Goal: Transaction & Acquisition: Book appointment/travel/reservation

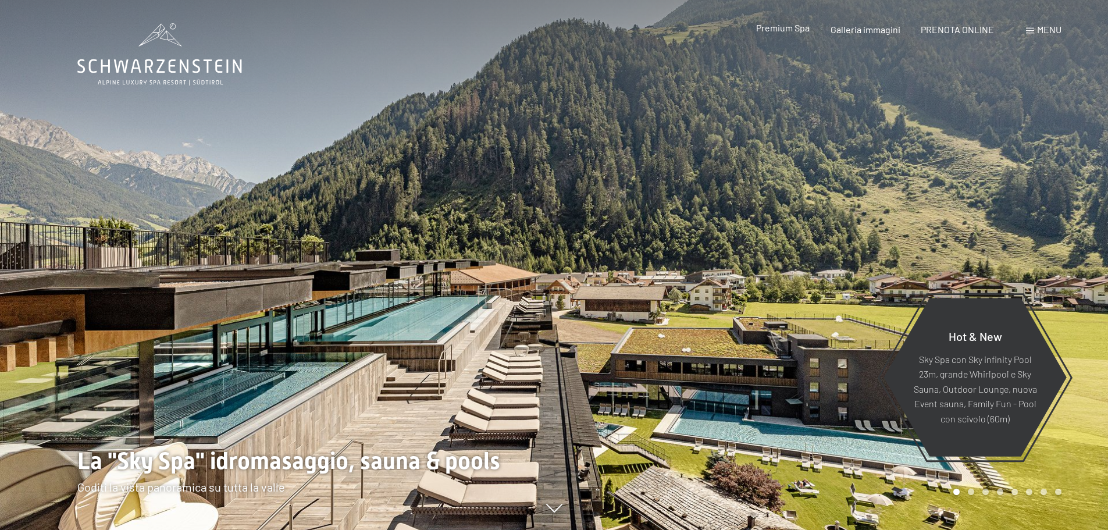
click at [784, 26] on span "Premium Spa" at bounding box center [782, 27] width 53 height 11
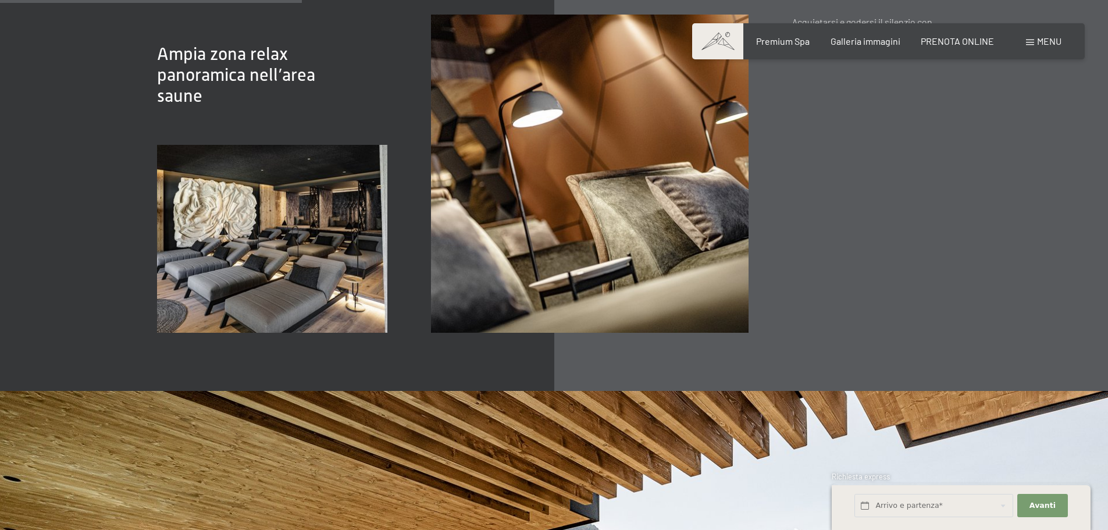
scroll to position [2442, 0]
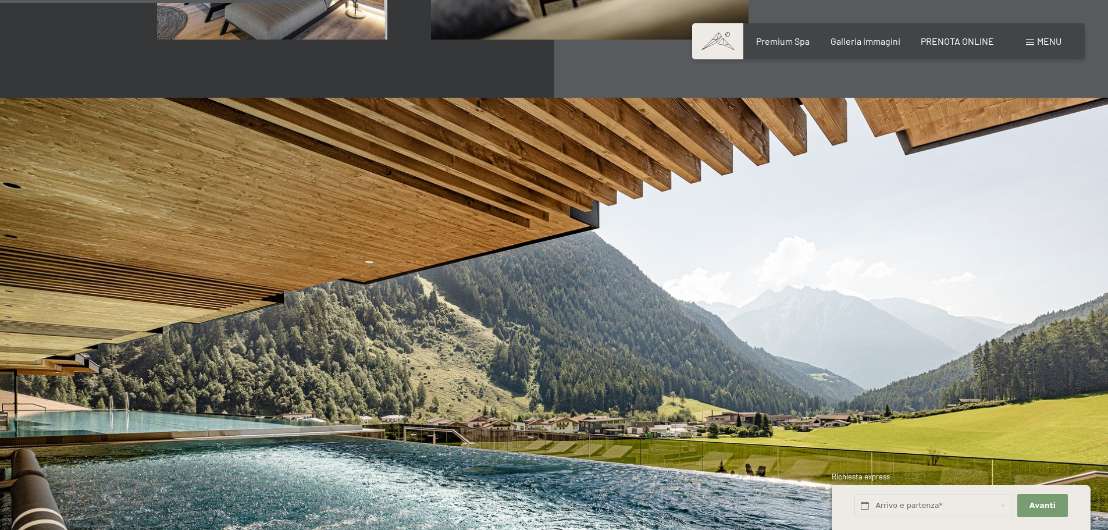
click at [1049, 40] on span "Menu" at bounding box center [1049, 40] width 24 height 11
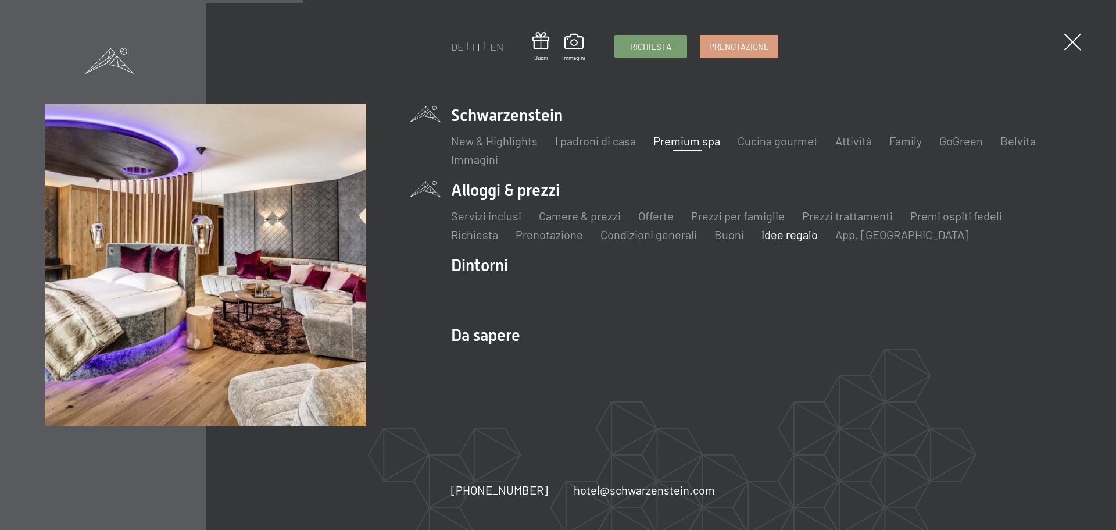
click at [775, 236] on link "Idee regalo" at bounding box center [790, 234] width 56 height 14
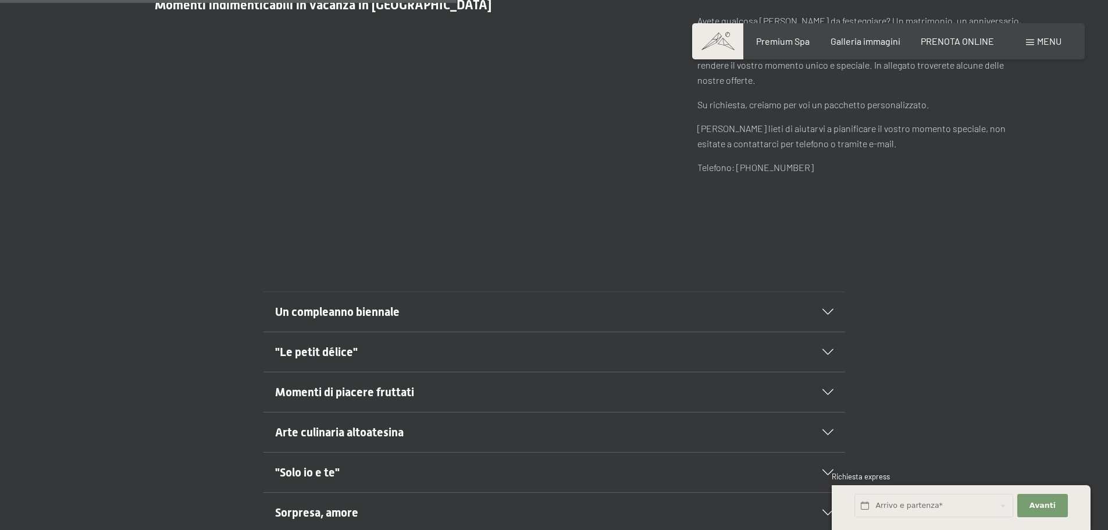
scroll to position [581, 0]
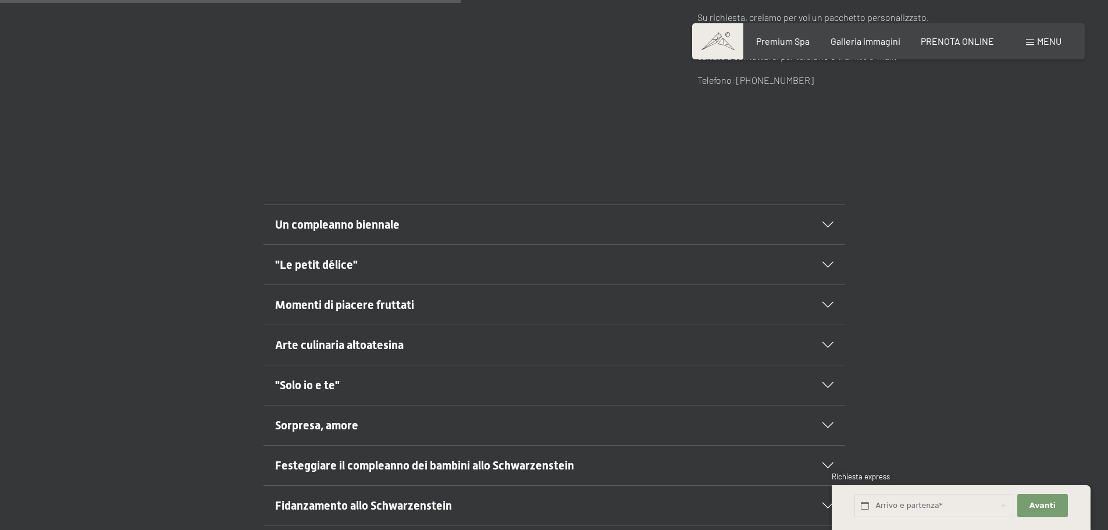
click at [823, 382] on icon at bounding box center [827, 385] width 11 height 6
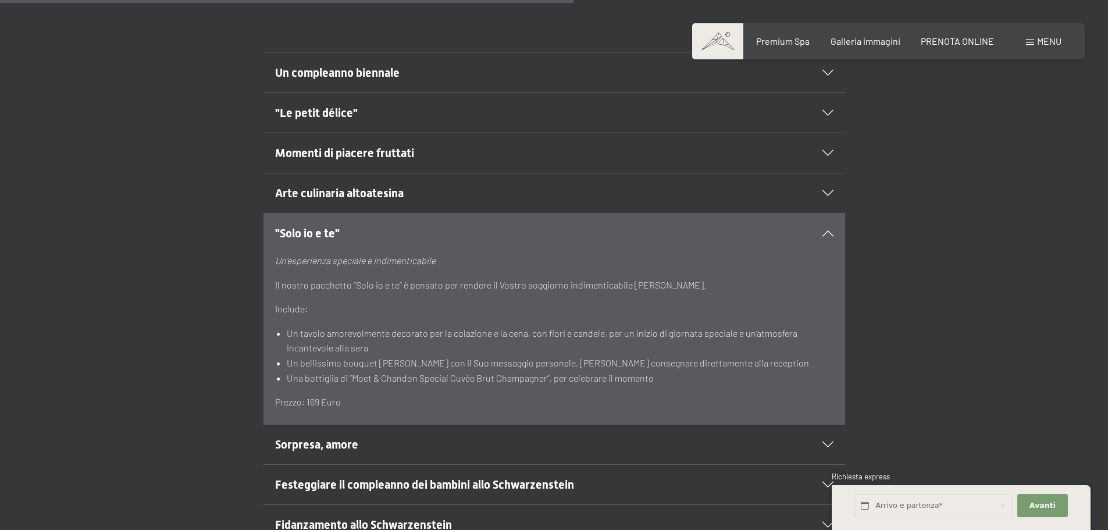
scroll to position [814, 0]
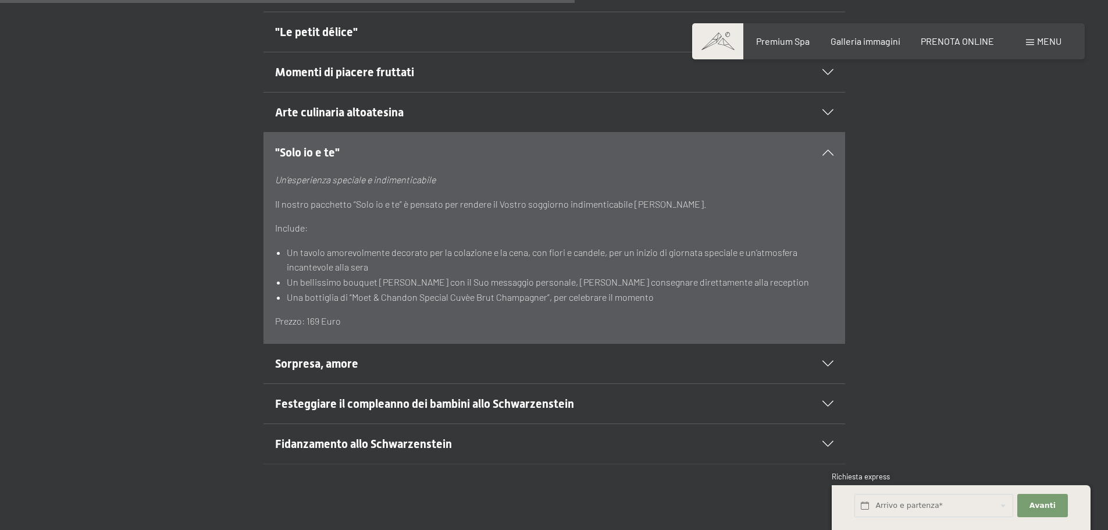
click at [829, 361] on icon at bounding box center [827, 364] width 11 height 6
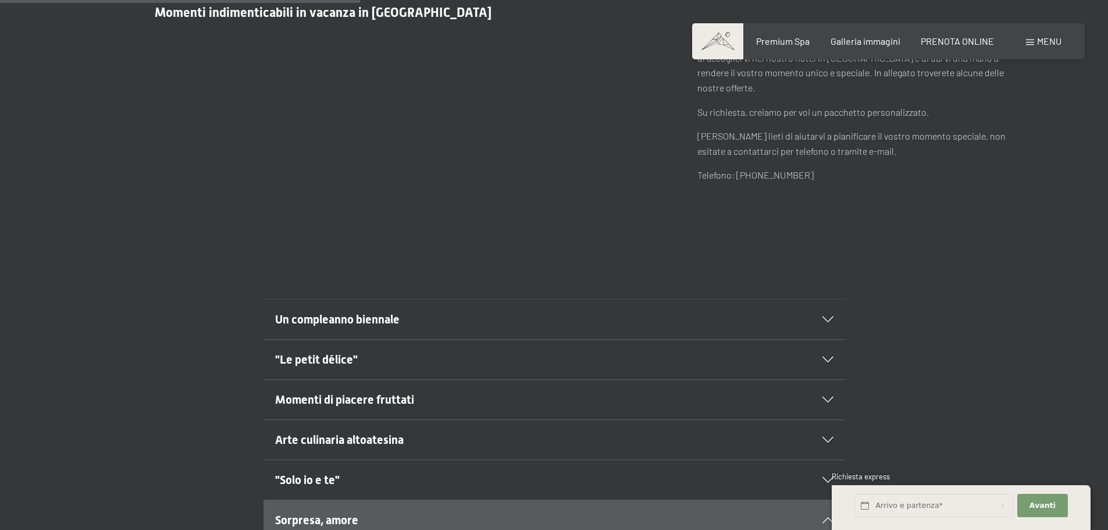
scroll to position [465, 0]
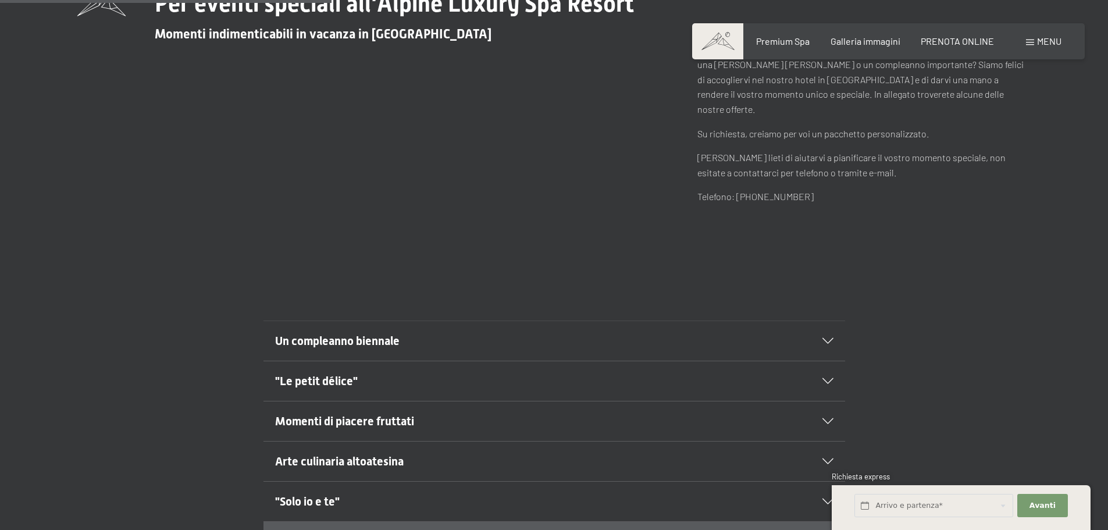
click at [826, 338] on icon at bounding box center [827, 341] width 11 height 6
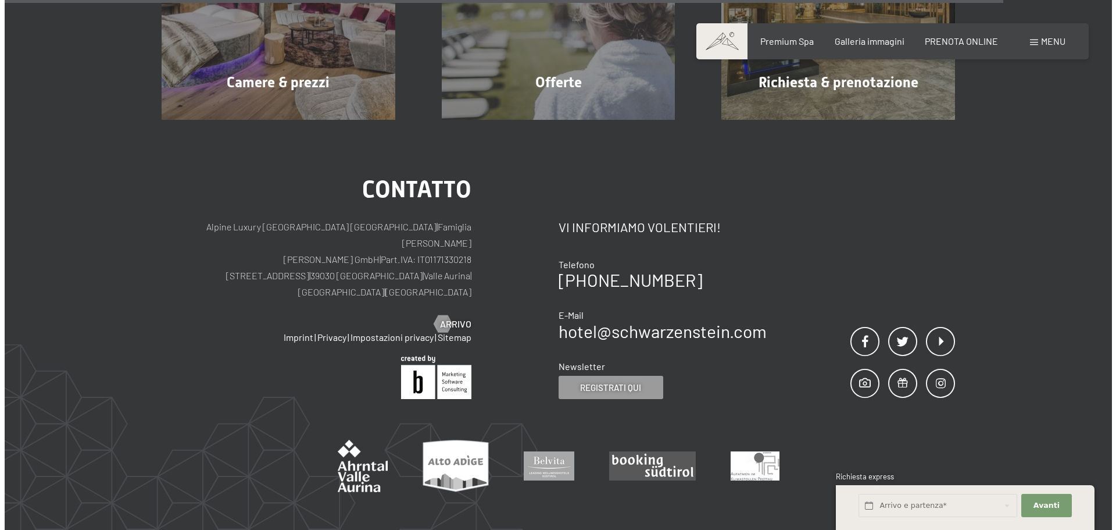
scroll to position [930, 0]
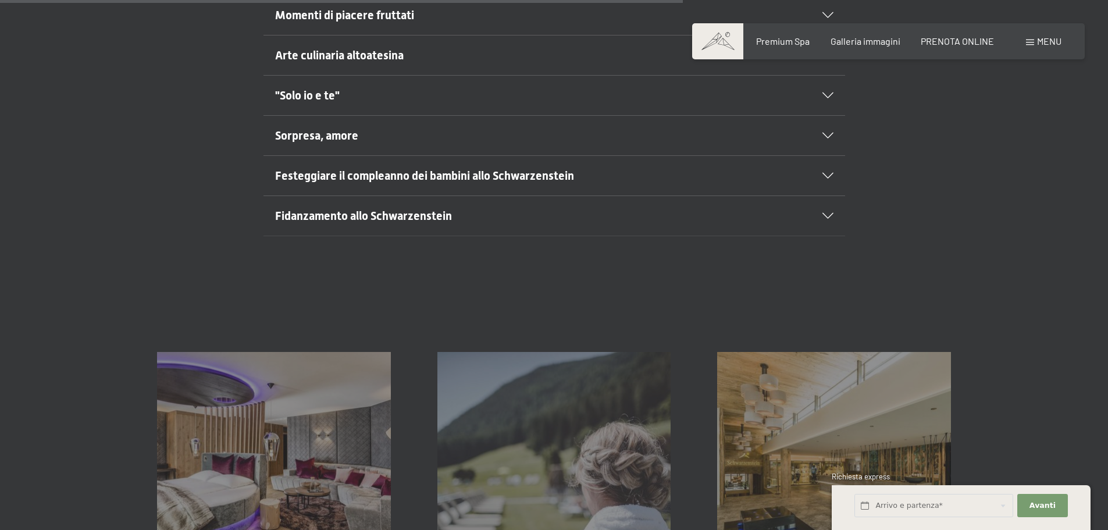
click at [1044, 42] on span "Menu" at bounding box center [1049, 40] width 24 height 11
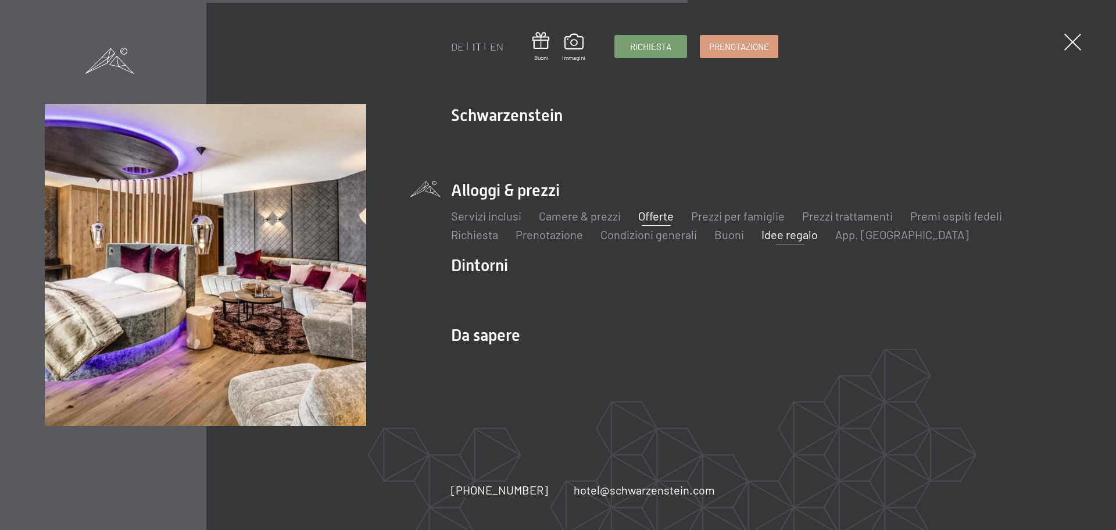
click at [658, 216] on link "Offerte" at bounding box center [655, 216] width 35 height 14
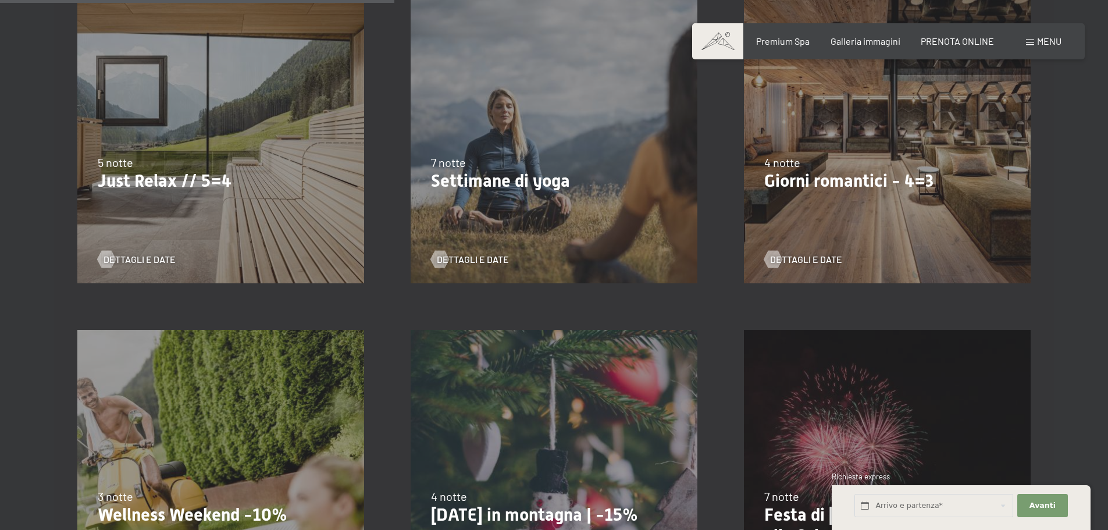
scroll to position [698, 0]
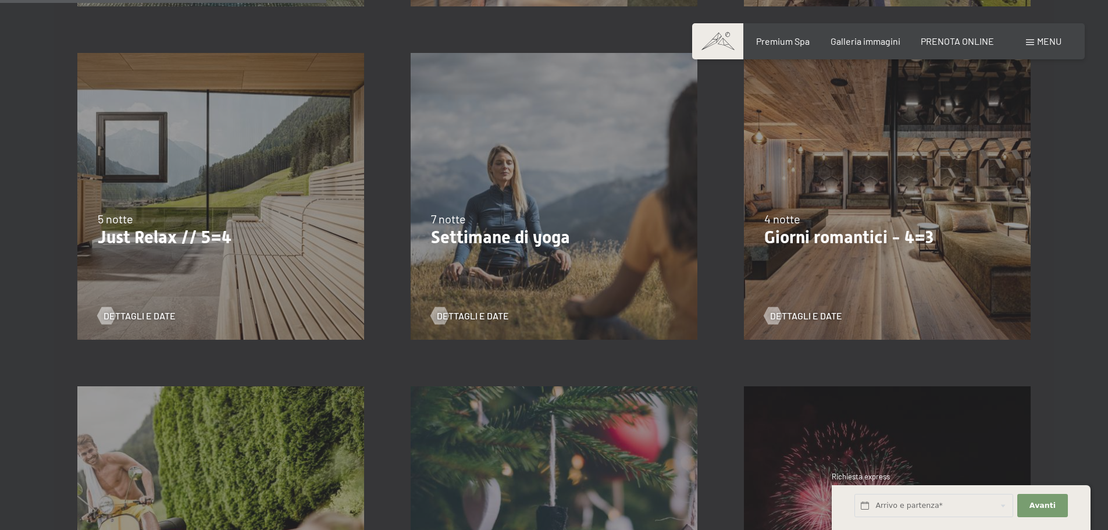
click at [869, 206] on div "9/11/2025-5/12/2025 8/12/2025-19/12/2025 11/1/2026-23/1/2026 8/3/2026-27/3/2026…" at bounding box center [886, 196] width 333 height 333
click at [804, 316] on span "Dettagli e Date" at bounding box center [818, 315] width 72 height 13
